Goal: Navigation & Orientation: Understand site structure

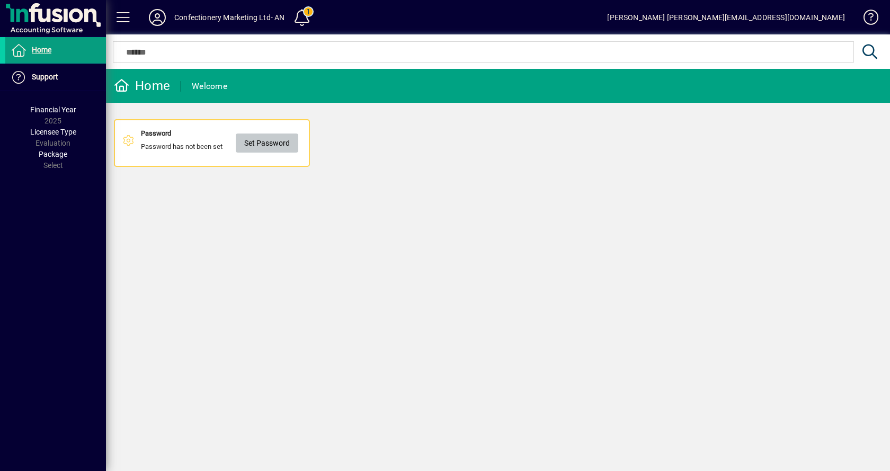
click at [252, 148] on span "Set Password" at bounding box center [267, 143] width 46 height 17
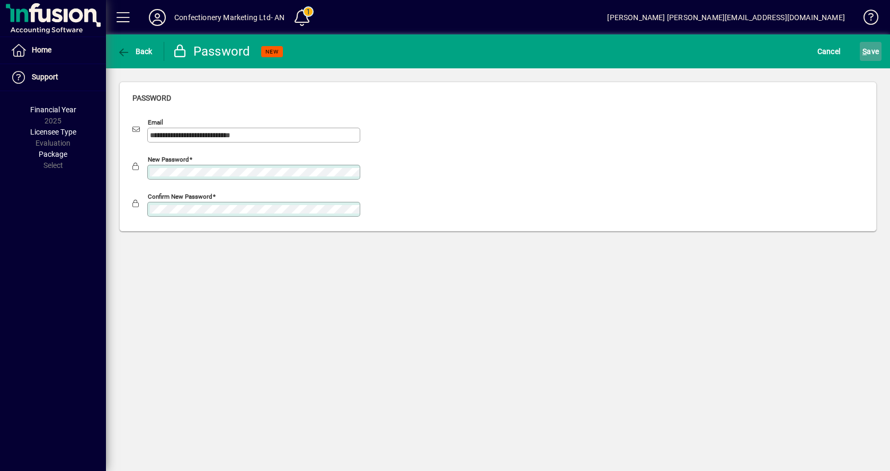
click at [862, 52] on span "S" at bounding box center [864, 51] width 4 height 8
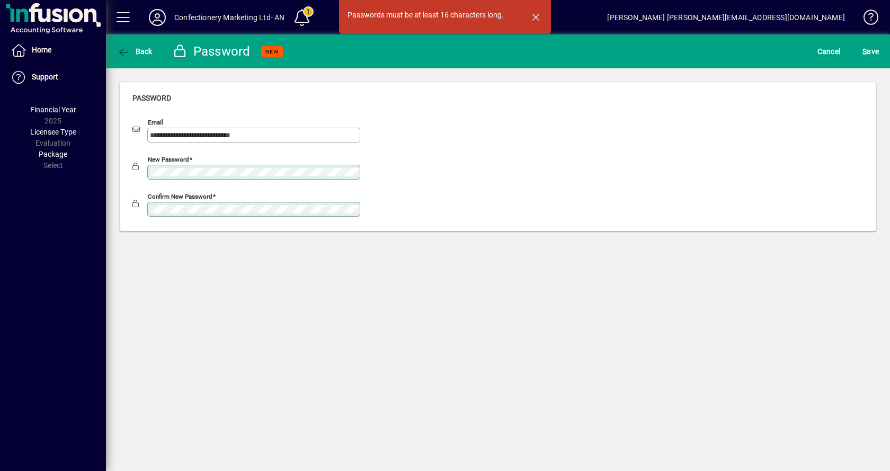
click at [98, 160] on mat-drawer-container "**********" at bounding box center [445, 235] width 890 height 471
click at [880, 51] on span "submit" at bounding box center [870, 51] width 22 height 25
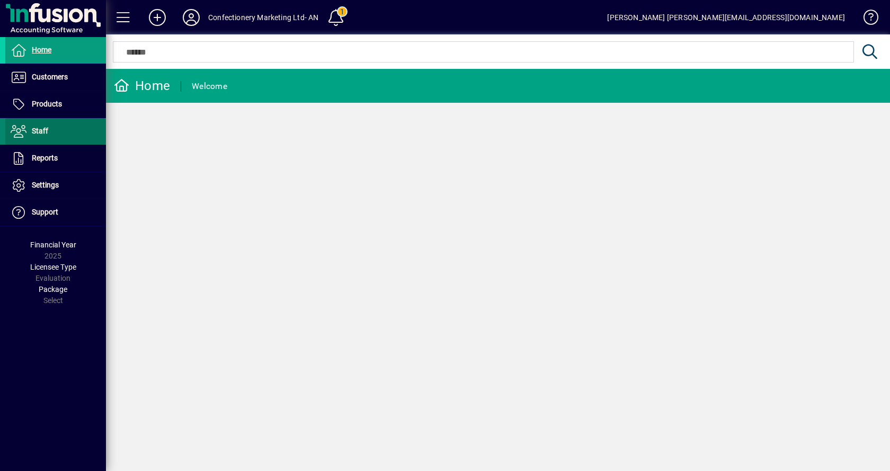
click at [49, 127] on span at bounding box center [55, 131] width 101 height 25
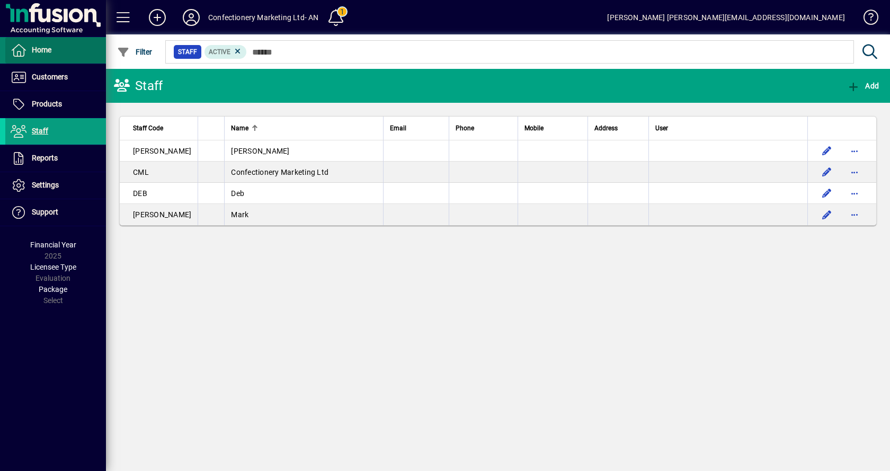
click at [42, 46] on span "Home" at bounding box center [42, 50] width 20 height 8
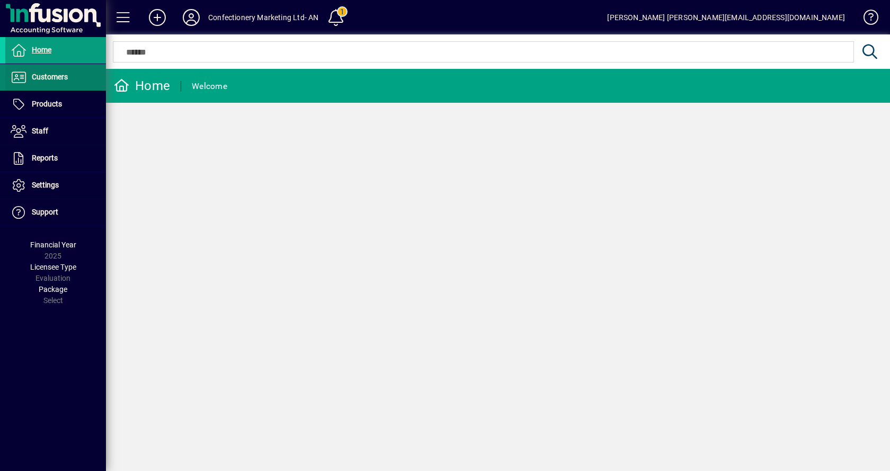
click at [47, 74] on span "Customers" at bounding box center [50, 77] width 36 height 8
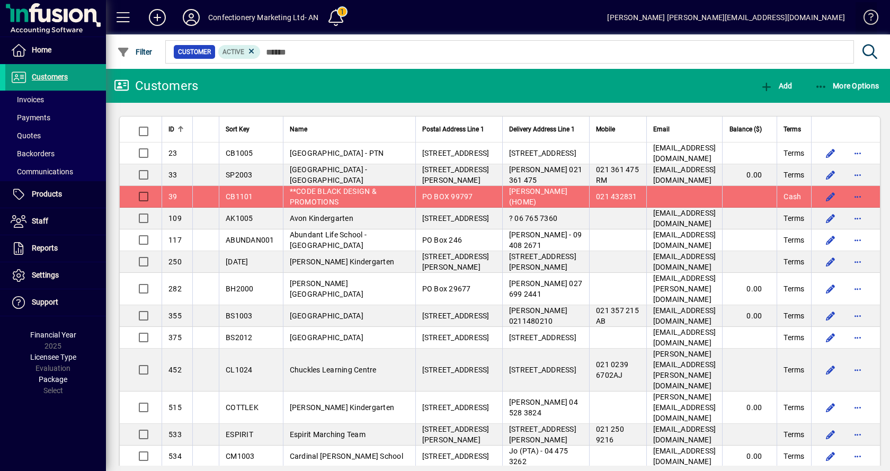
click at [870, 18] on span at bounding box center [865, 19] width 25 height 25
click at [52, 46] on span at bounding box center [55, 50] width 101 height 25
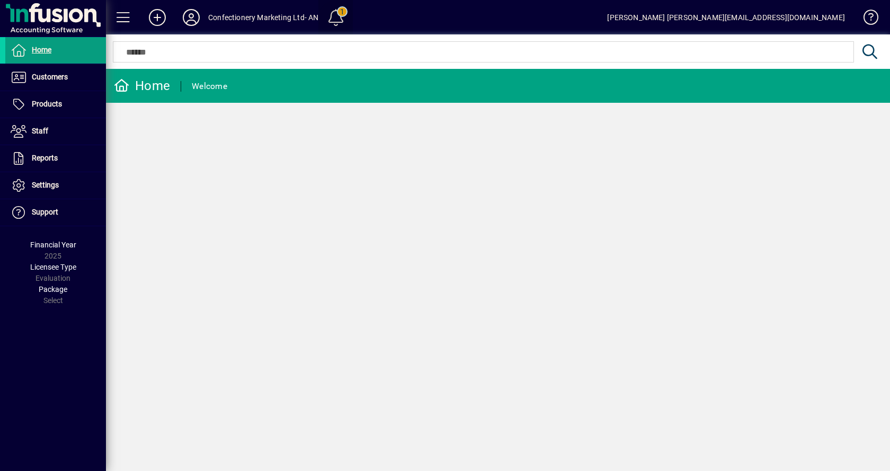
click at [344, 11] on span at bounding box center [335, 17] width 25 height 25
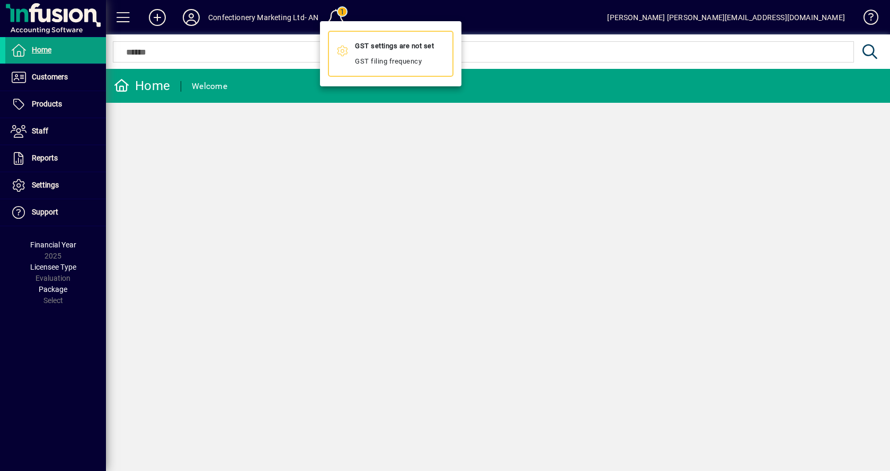
click at [147, 54] on div at bounding box center [445, 235] width 890 height 471
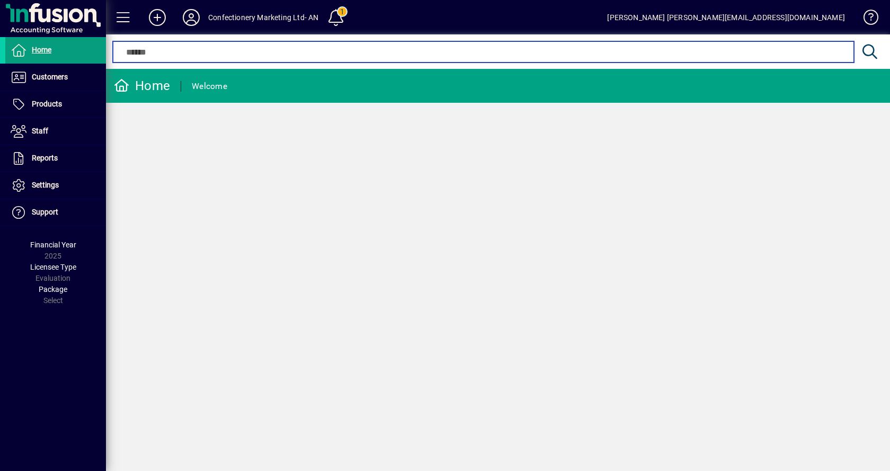
click at [147, 54] on input "text" at bounding box center [483, 52] width 724 height 13
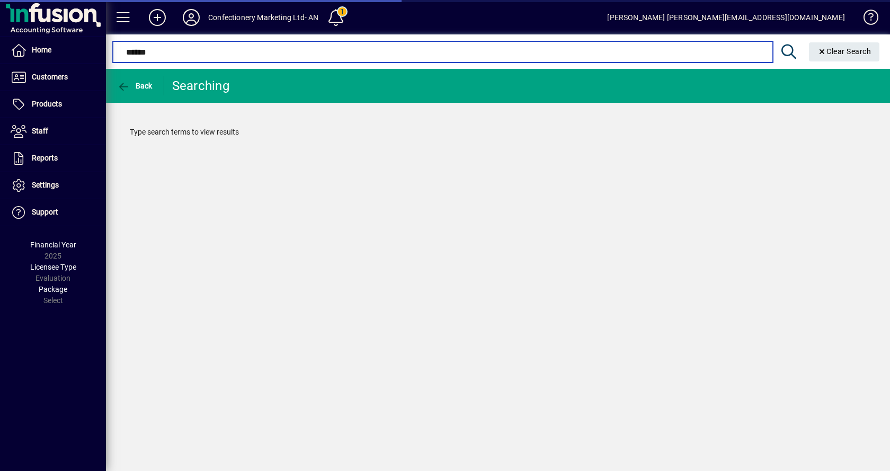
type input "*******"
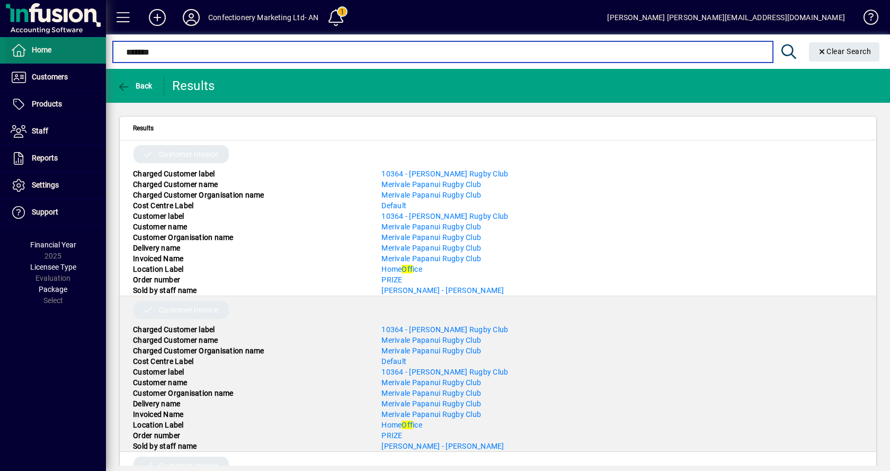
drag, startPoint x: 175, startPoint y: 47, endPoint x: 47, endPoint y: 55, distance: 128.4
click at [91, 47] on mat-drawer-container "Home Customers Invoices Payments Quotes Backorders Communications Products Pric…" at bounding box center [445, 235] width 890 height 471
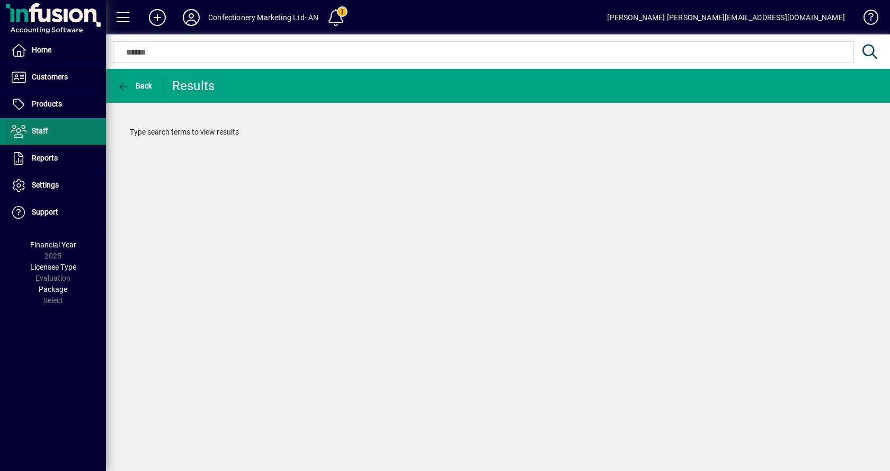
click at [39, 128] on span "Staff" at bounding box center [40, 131] width 16 height 8
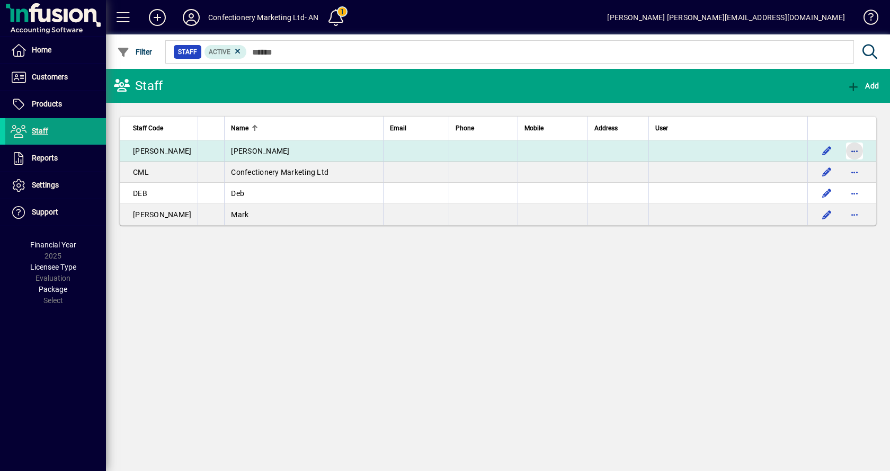
click at [855, 151] on span "button" at bounding box center [853, 150] width 25 height 25
click at [855, 151] on div at bounding box center [445, 235] width 890 height 471
click at [855, 151] on span "button" at bounding box center [853, 150] width 25 height 25
click at [855, 151] on div at bounding box center [445, 235] width 890 height 471
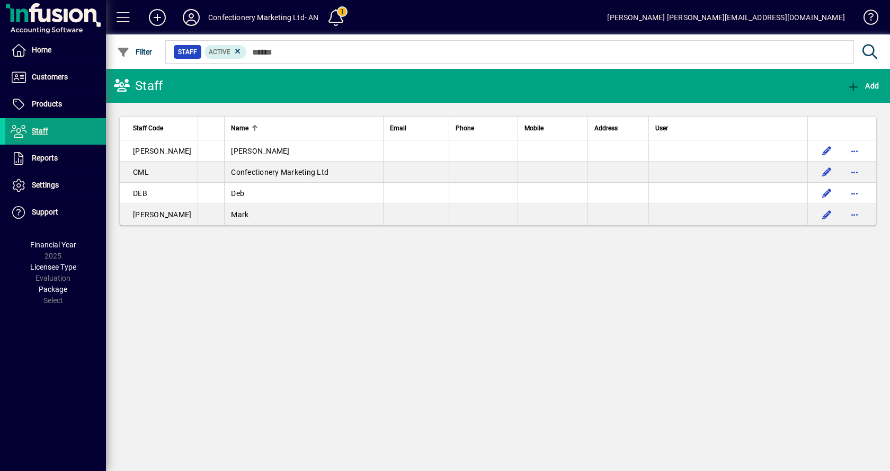
click at [119, 15] on span at bounding box center [123, 17] width 25 height 25
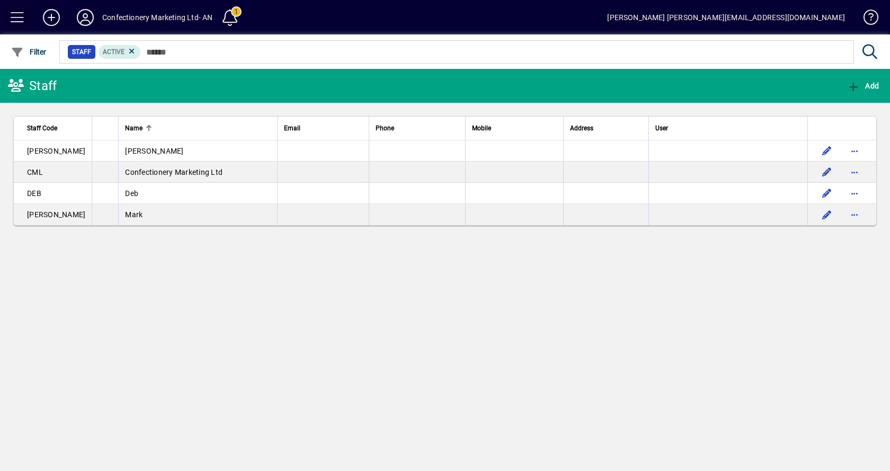
click at [13, 16] on span at bounding box center [17, 17] width 25 height 25
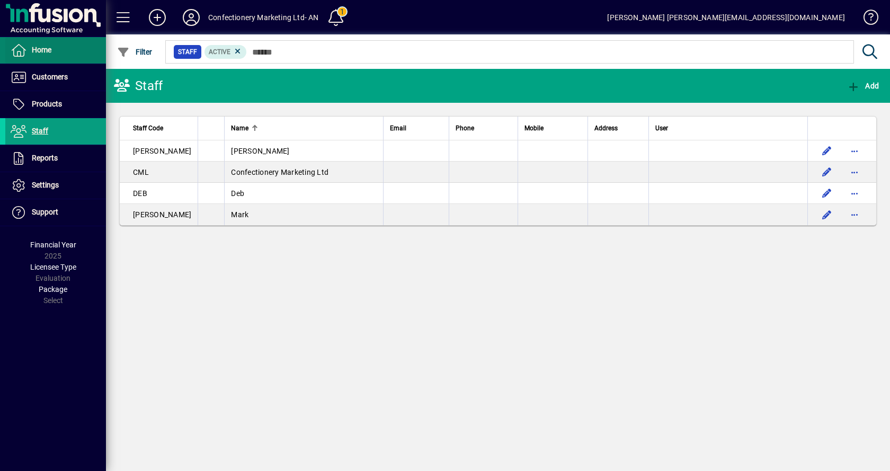
click at [44, 49] on span "Home" at bounding box center [42, 50] width 20 height 8
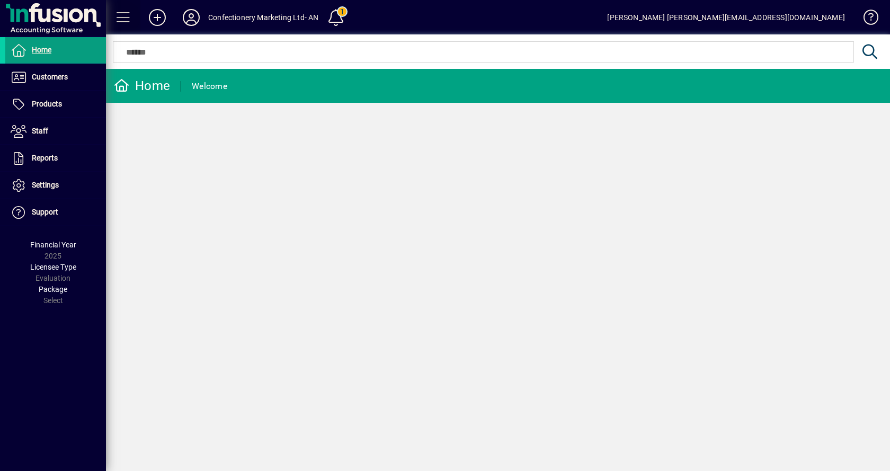
click at [123, 16] on span at bounding box center [123, 17] width 25 height 25
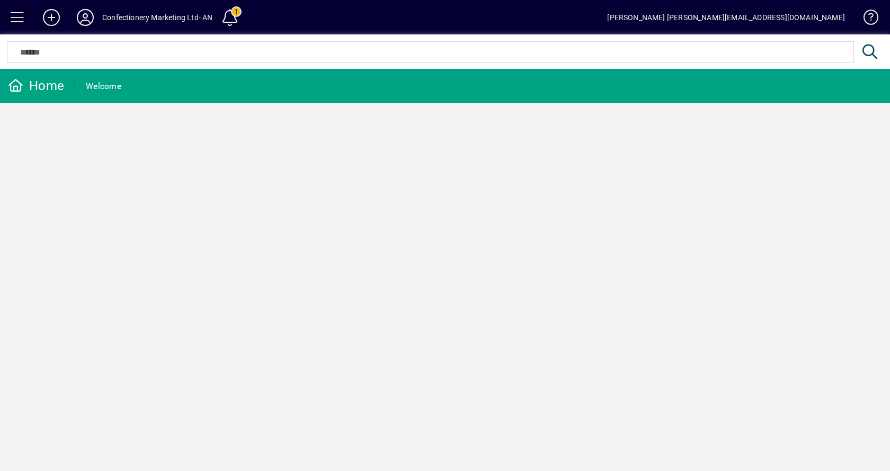
click at [17, 17] on span at bounding box center [17, 17] width 25 height 25
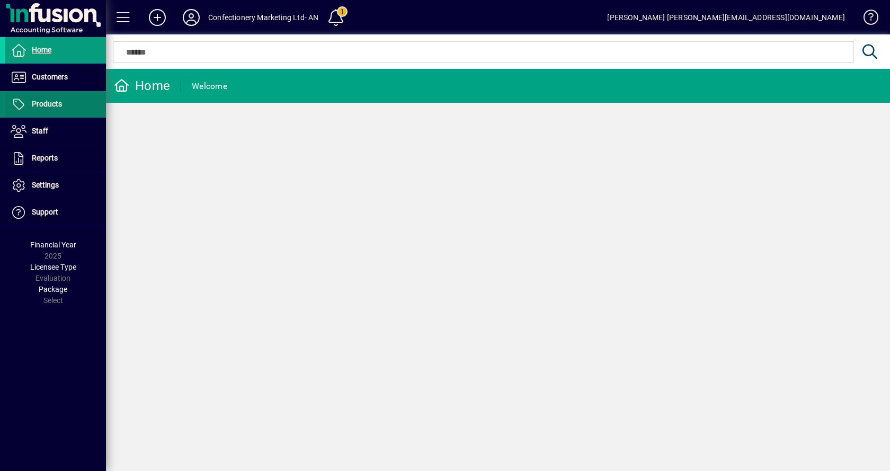
click at [46, 102] on span "Products" at bounding box center [47, 104] width 30 height 8
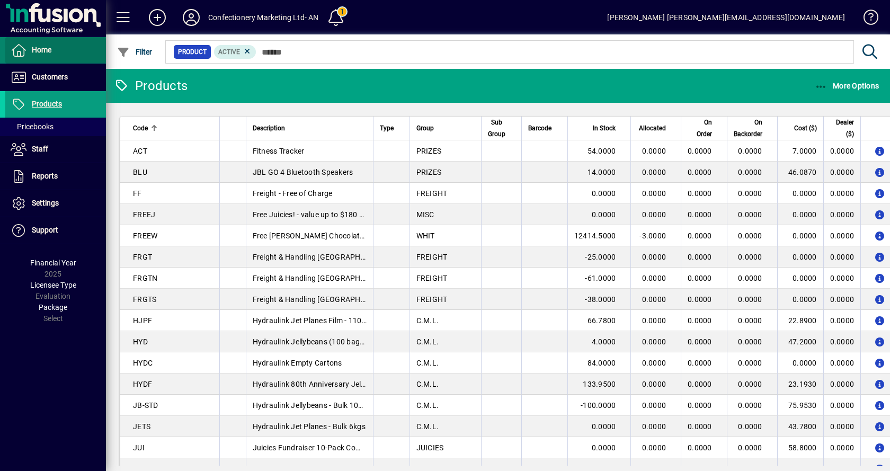
click at [28, 48] on span "Home" at bounding box center [28, 50] width 46 height 13
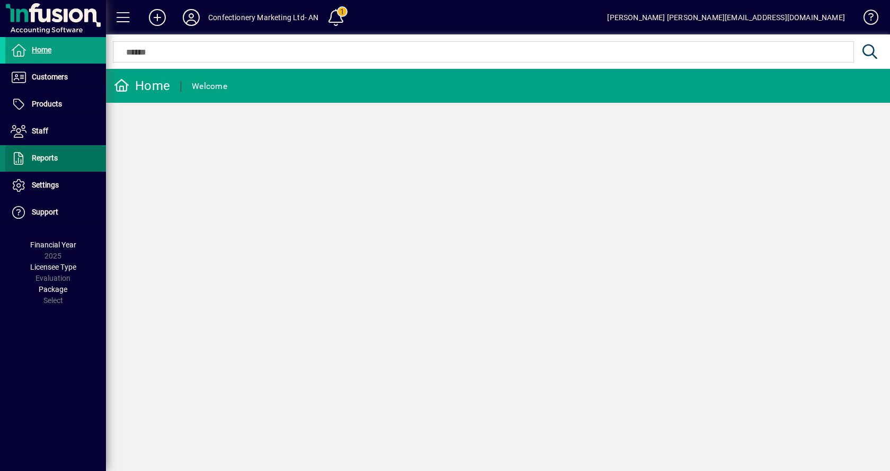
click at [33, 160] on span "Reports" at bounding box center [45, 158] width 26 height 8
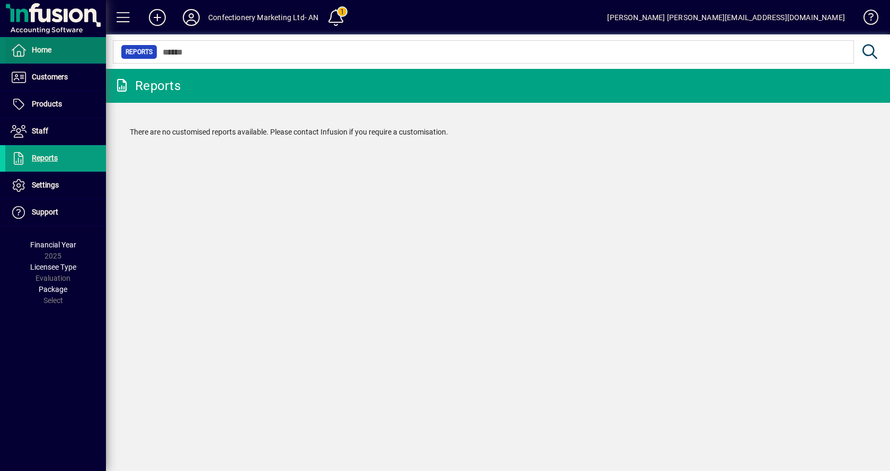
click at [32, 49] on span "Home" at bounding box center [42, 50] width 20 height 8
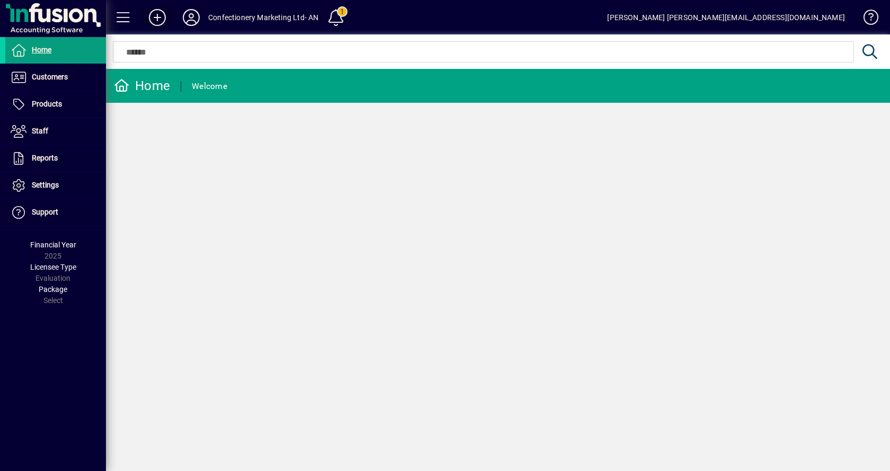
click at [159, 14] on icon at bounding box center [157, 17] width 21 height 17
